Goal: Navigation & Orientation: Find specific page/section

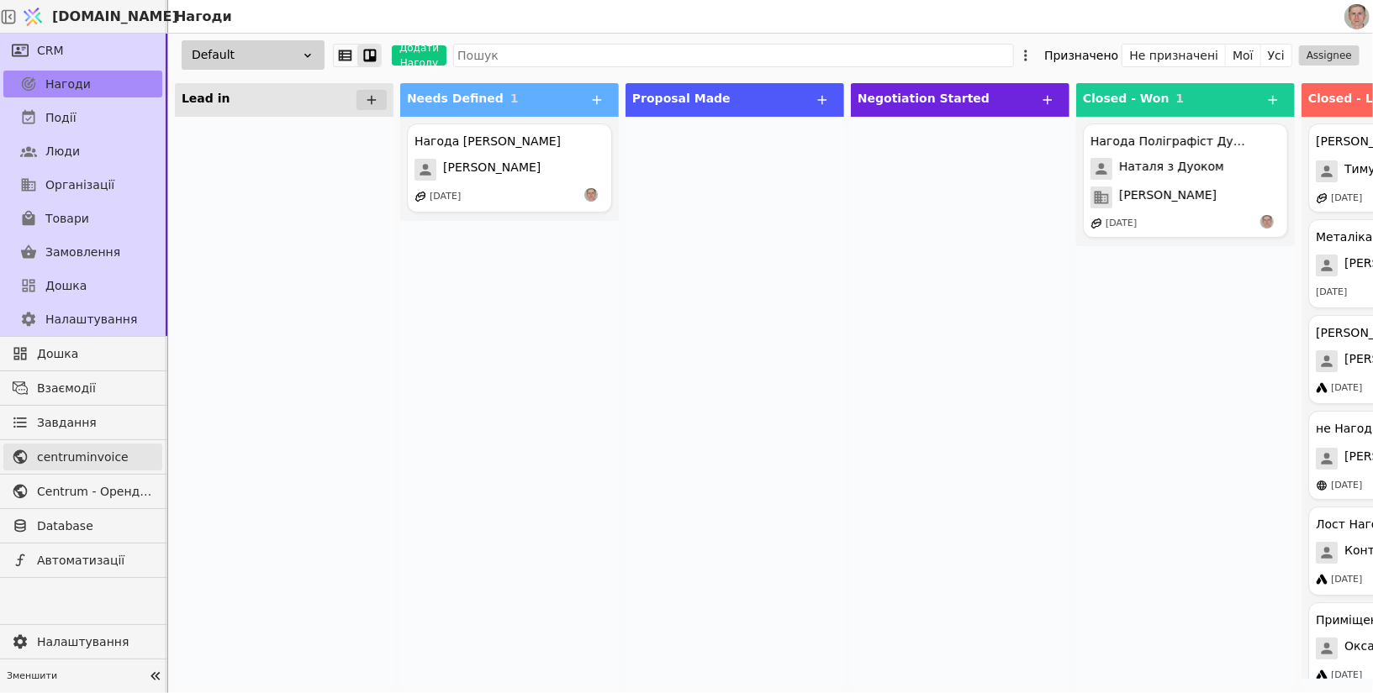
click at [103, 450] on span "centruminvoice" at bounding box center [95, 458] width 117 height 18
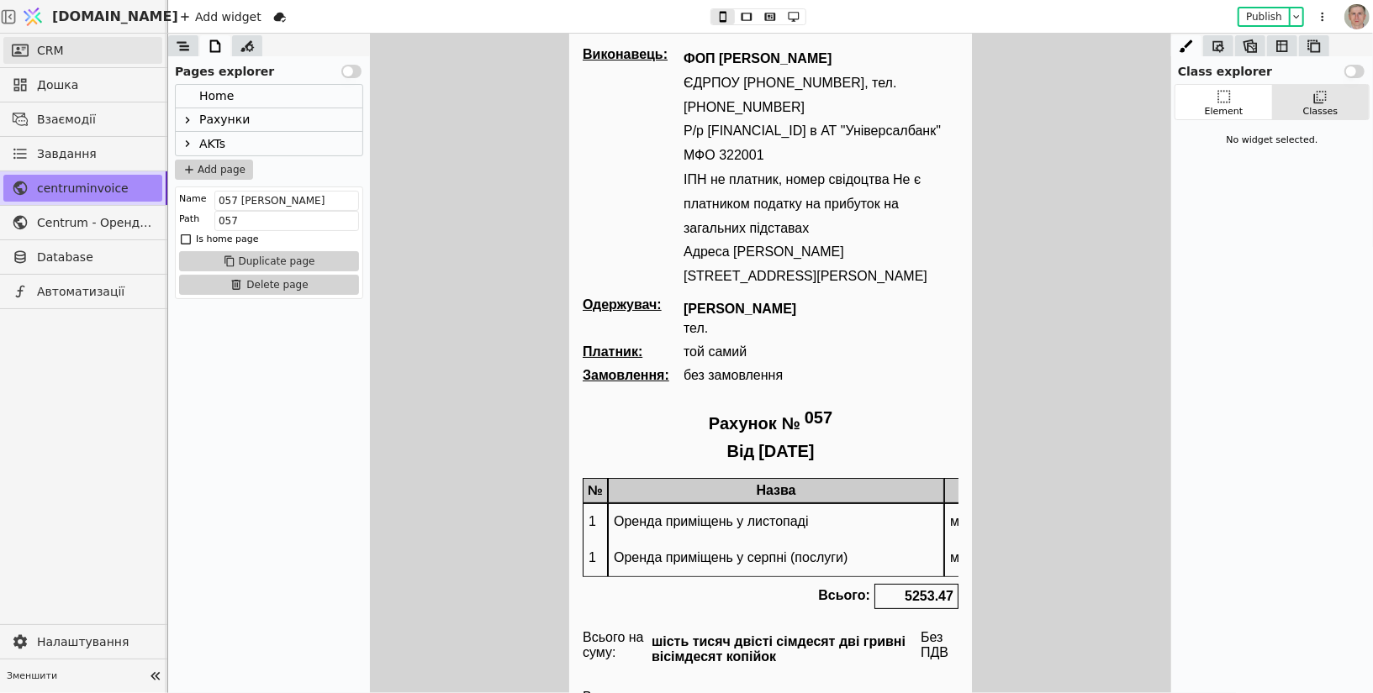
click at [87, 46] on link "CRM" at bounding box center [82, 50] width 159 height 27
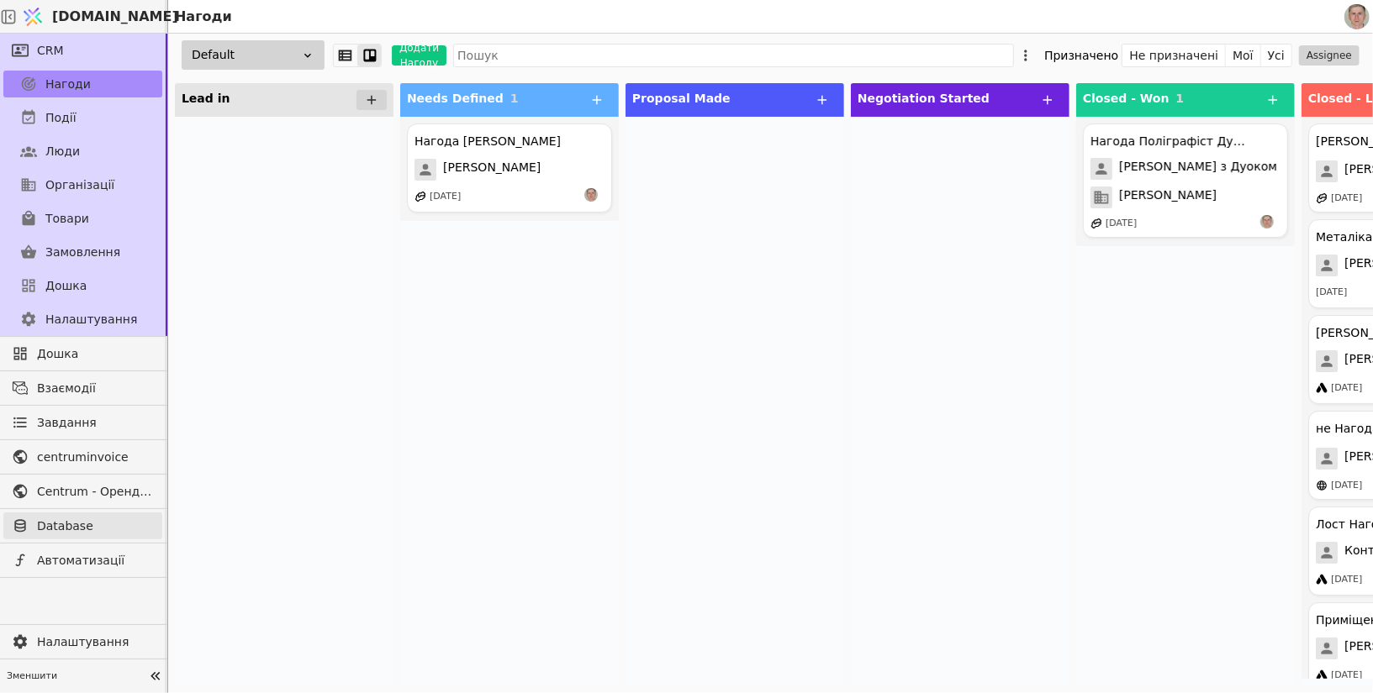
click at [90, 518] on span "Database" at bounding box center [95, 527] width 117 height 18
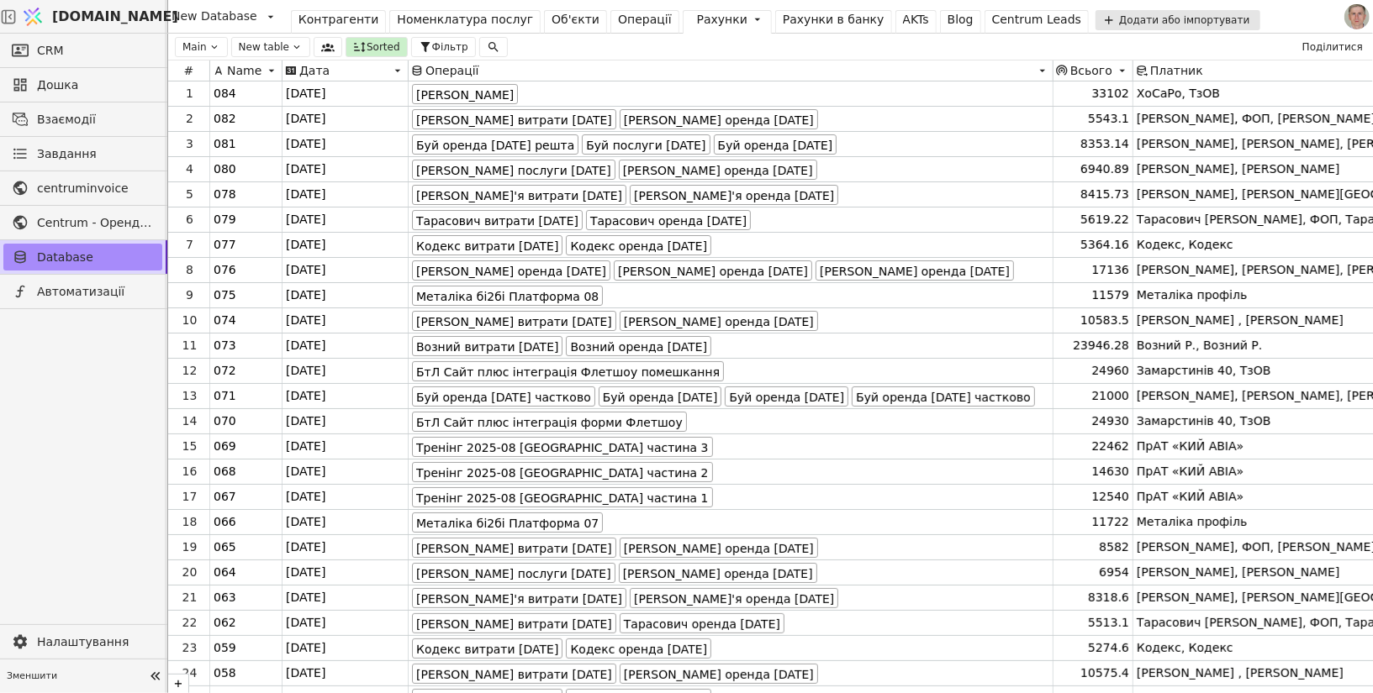
click at [618, 15] on div "Операції" at bounding box center [645, 20] width 54 height 18
